Goal: Find specific page/section: Find specific page/section

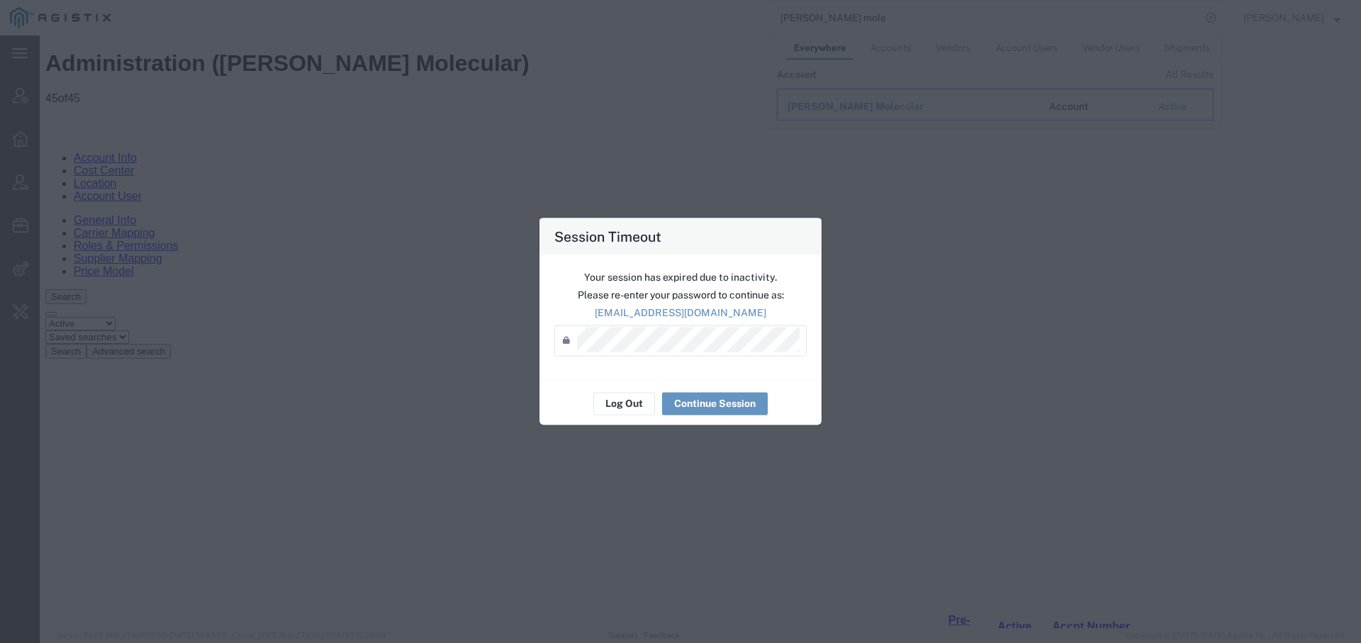
scroll to position [581, 0]
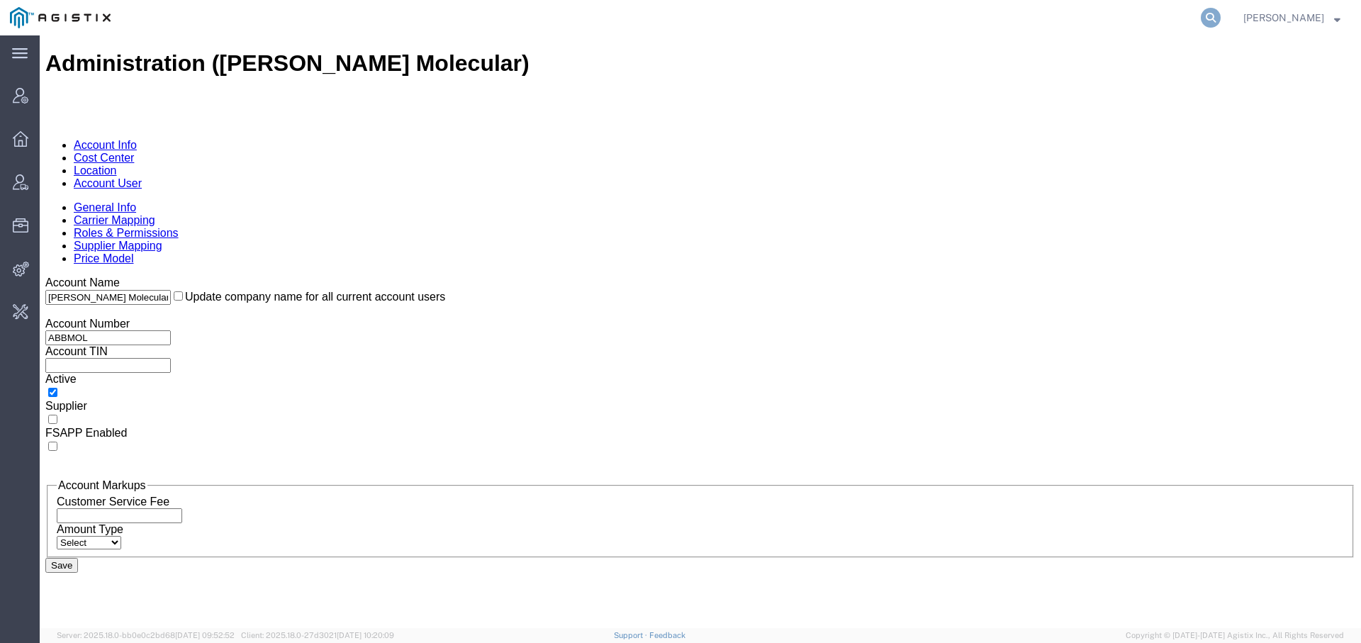
click at [1207, 18] on icon at bounding box center [1211, 18] width 20 height 20
paste input "2701241147"
type input "2701241147"
